Goal: Information Seeking & Learning: Learn about a topic

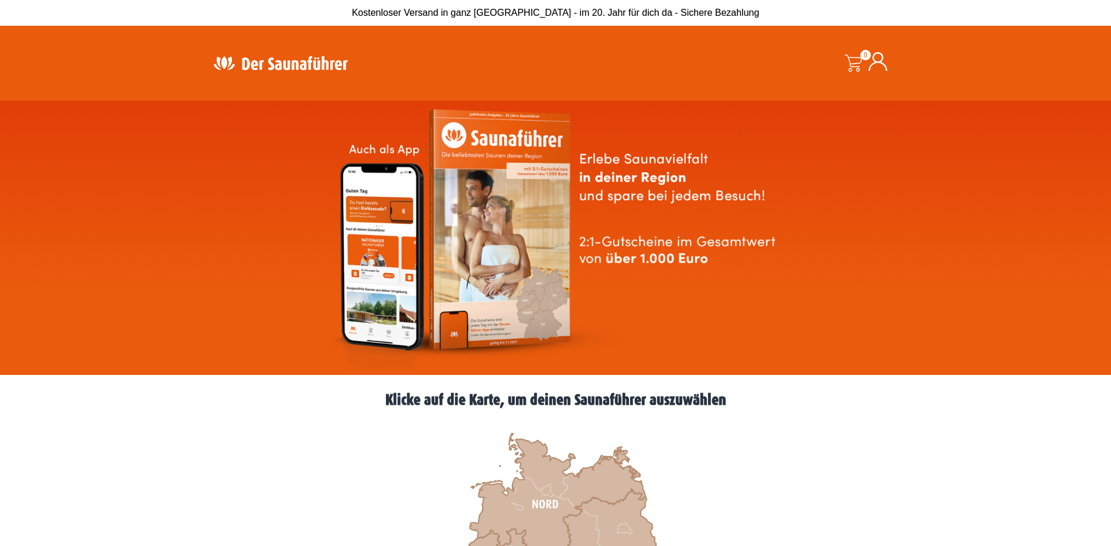
click at [536, 497] on icon at bounding box center [558, 504] width 176 height 142
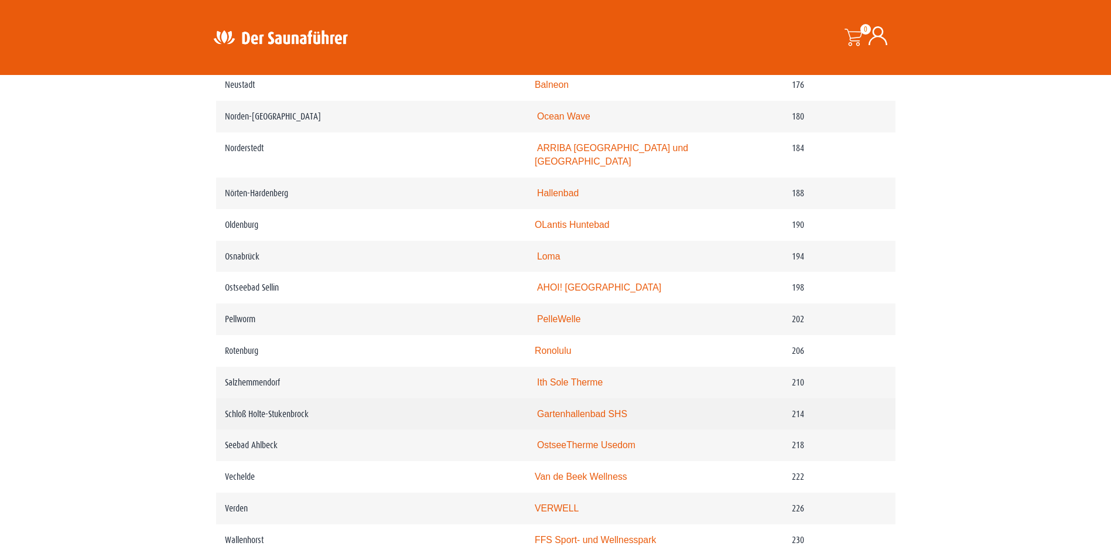
scroll to position [1932, 0]
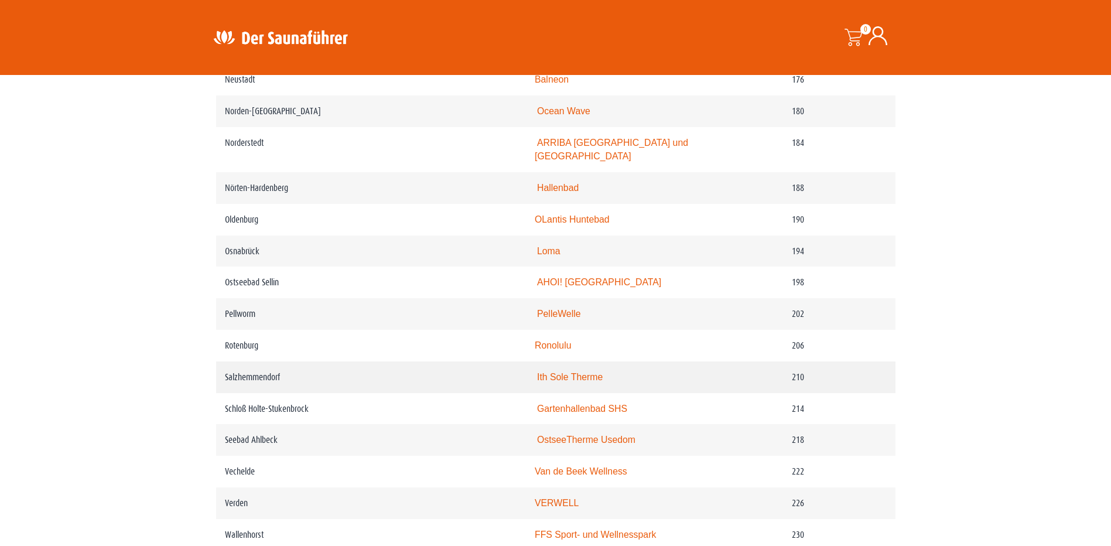
click at [348, 364] on td "Salzhemmendorf" at bounding box center [371, 377] width 310 height 32
click at [583, 372] on link "Ith Sole Therme" at bounding box center [570, 377] width 66 height 10
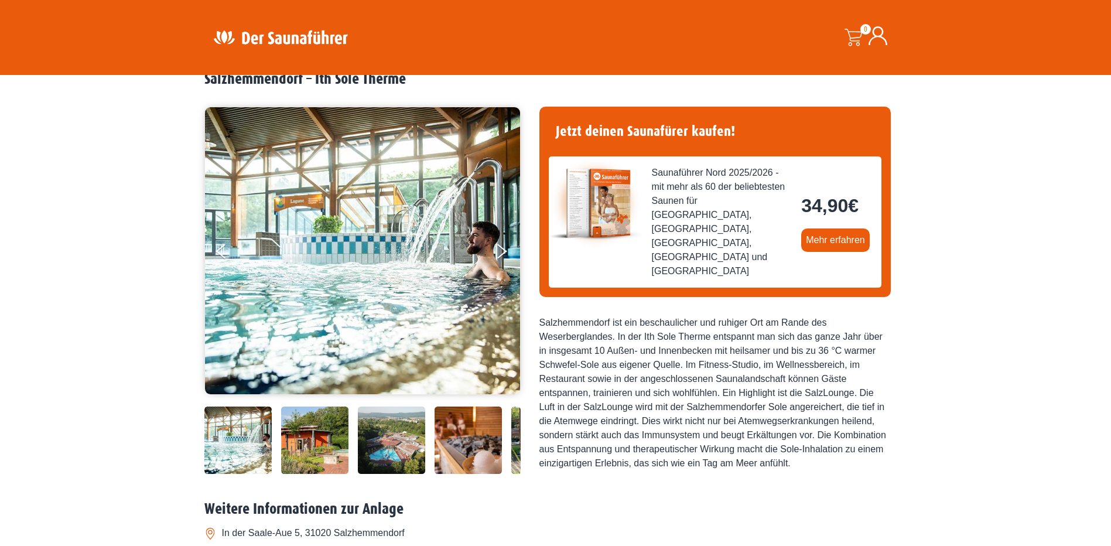
scroll to position [117, 0]
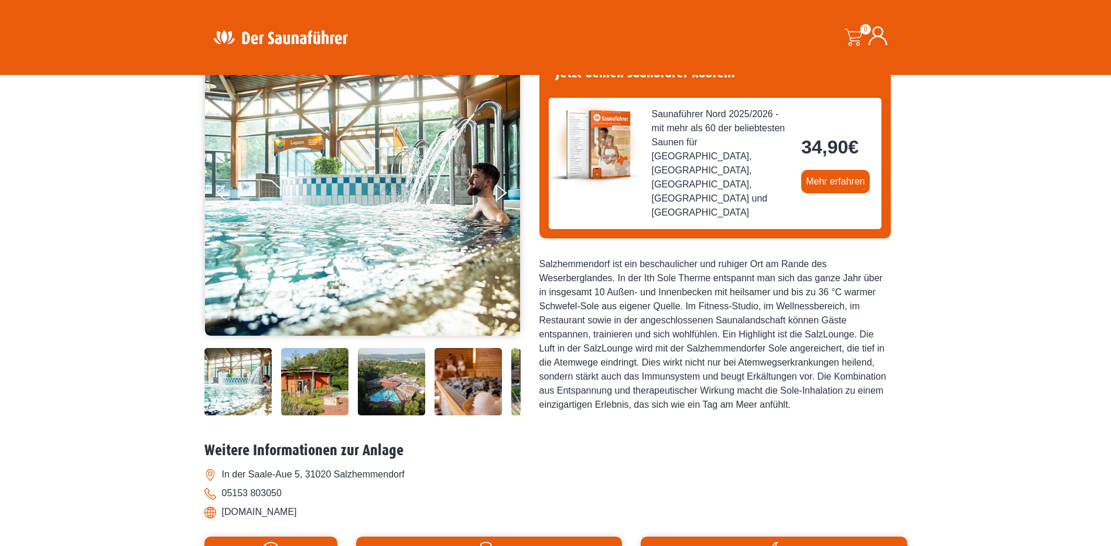
click at [222, 372] on img at bounding box center [237, 381] width 67 height 67
click at [314, 386] on img at bounding box center [314, 381] width 67 height 67
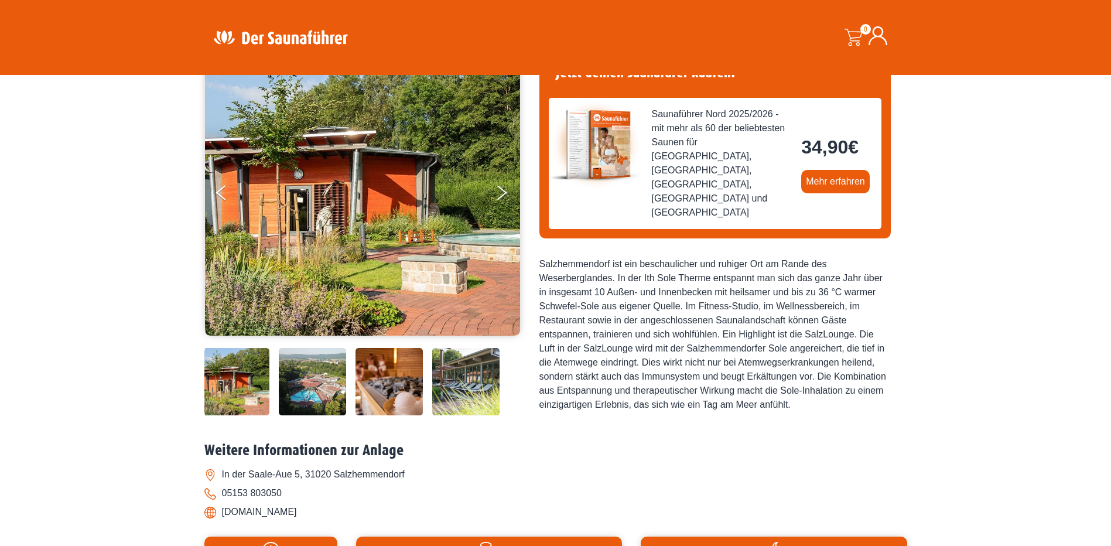
click at [385, 380] on img at bounding box center [388, 381] width 67 height 67
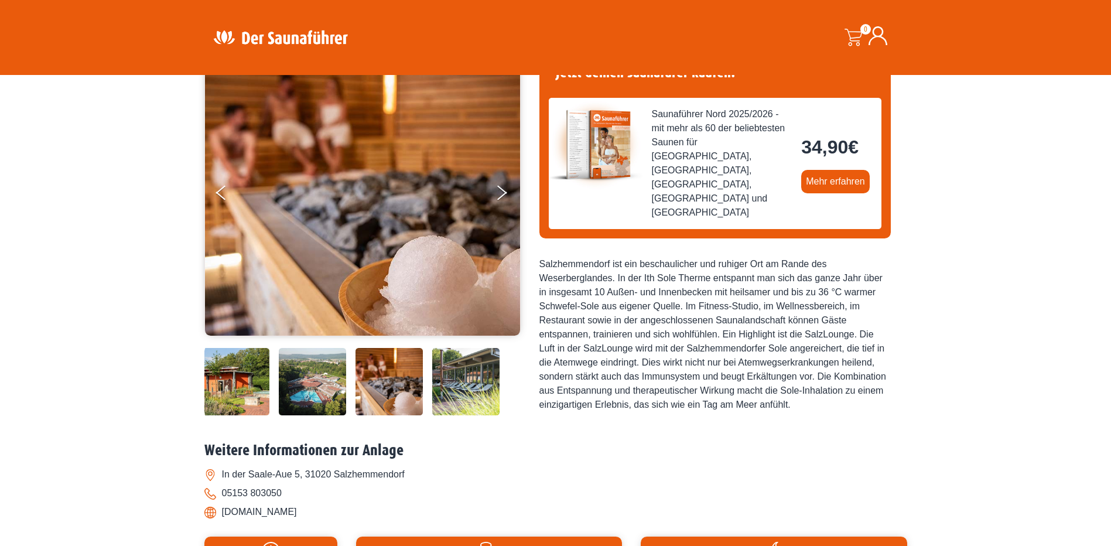
click at [451, 380] on img at bounding box center [465, 381] width 67 height 67
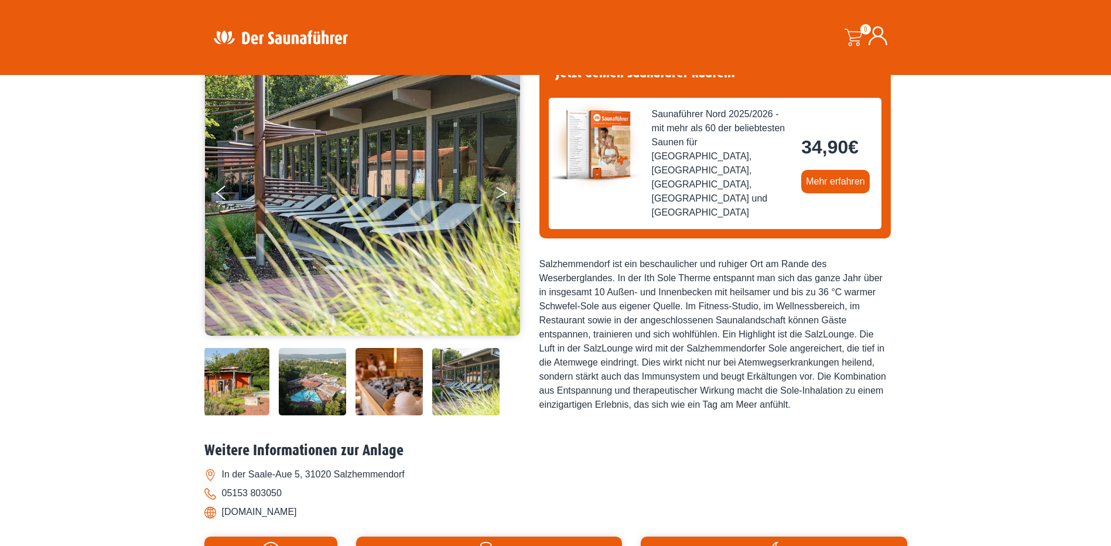
click at [502, 188] on button "Next" at bounding box center [509, 194] width 29 height 29
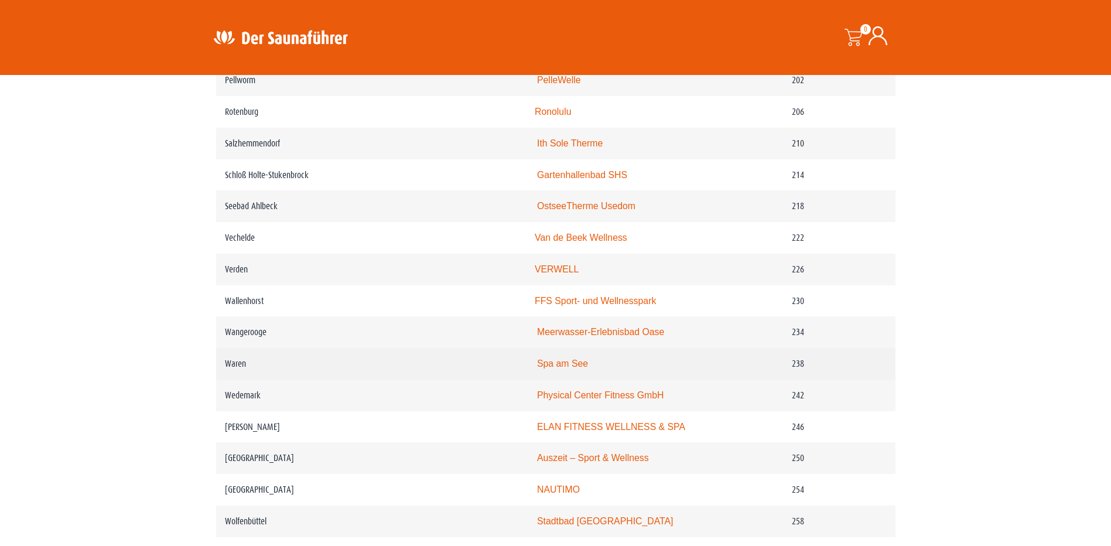
scroll to position [2225, 0]
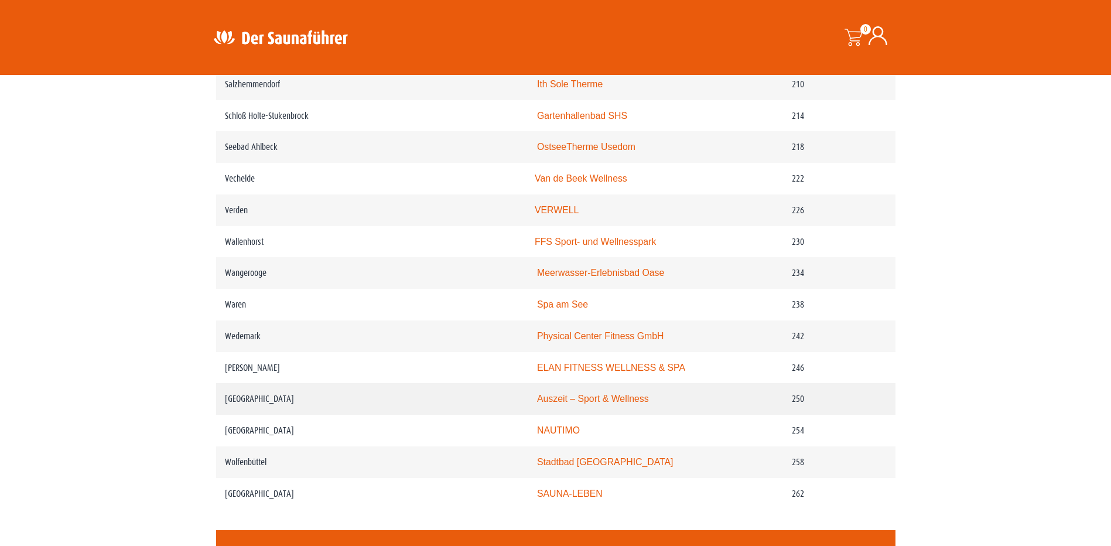
click at [576, 393] on link "Auszeit – Sport & Wellness" at bounding box center [593, 398] width 112 height 10
